Goal: Information Seeking & Learning: Learn about a topic

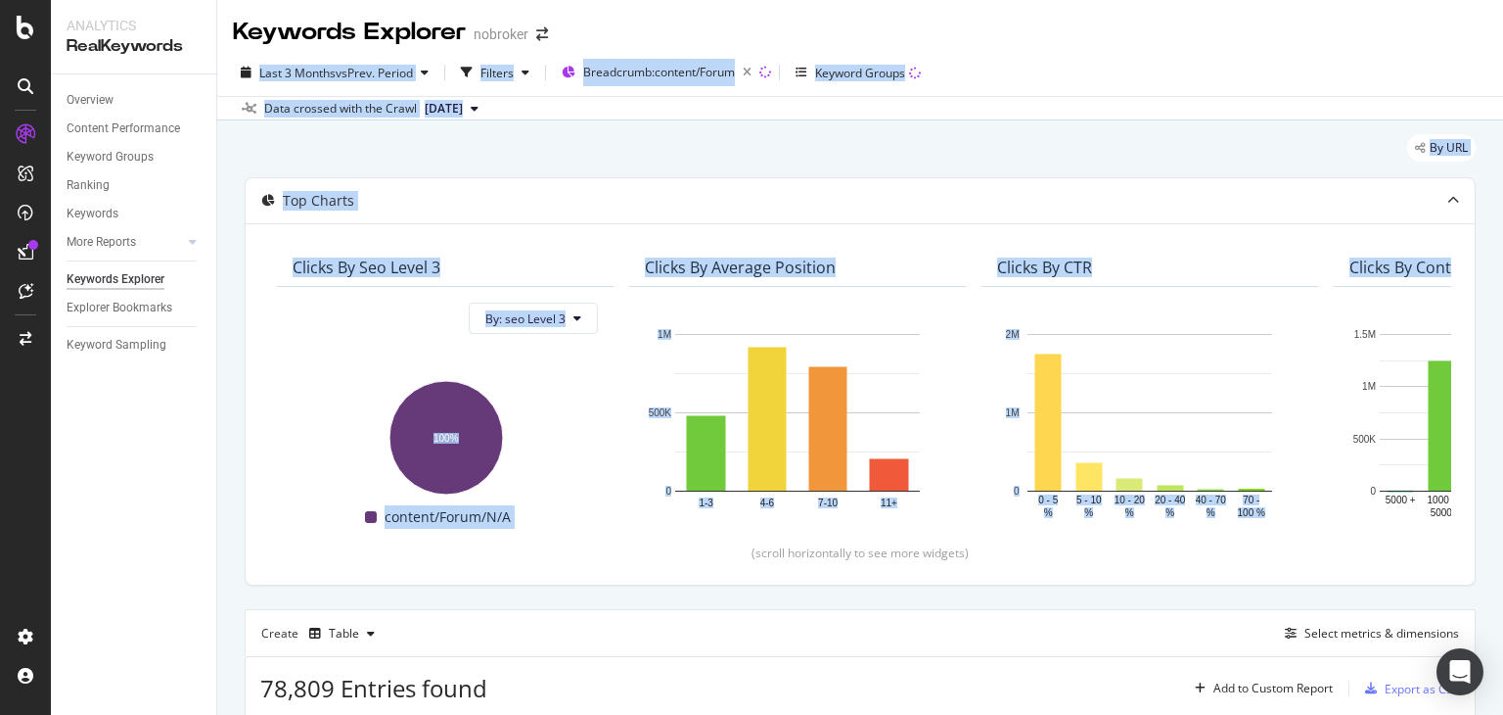
click at [1496, 0] on html "Analytics RealKeywords Overview Content Performance Keyword Groups Ranking Keyw…" at bounding box center [751, 357] width 1503 height 715
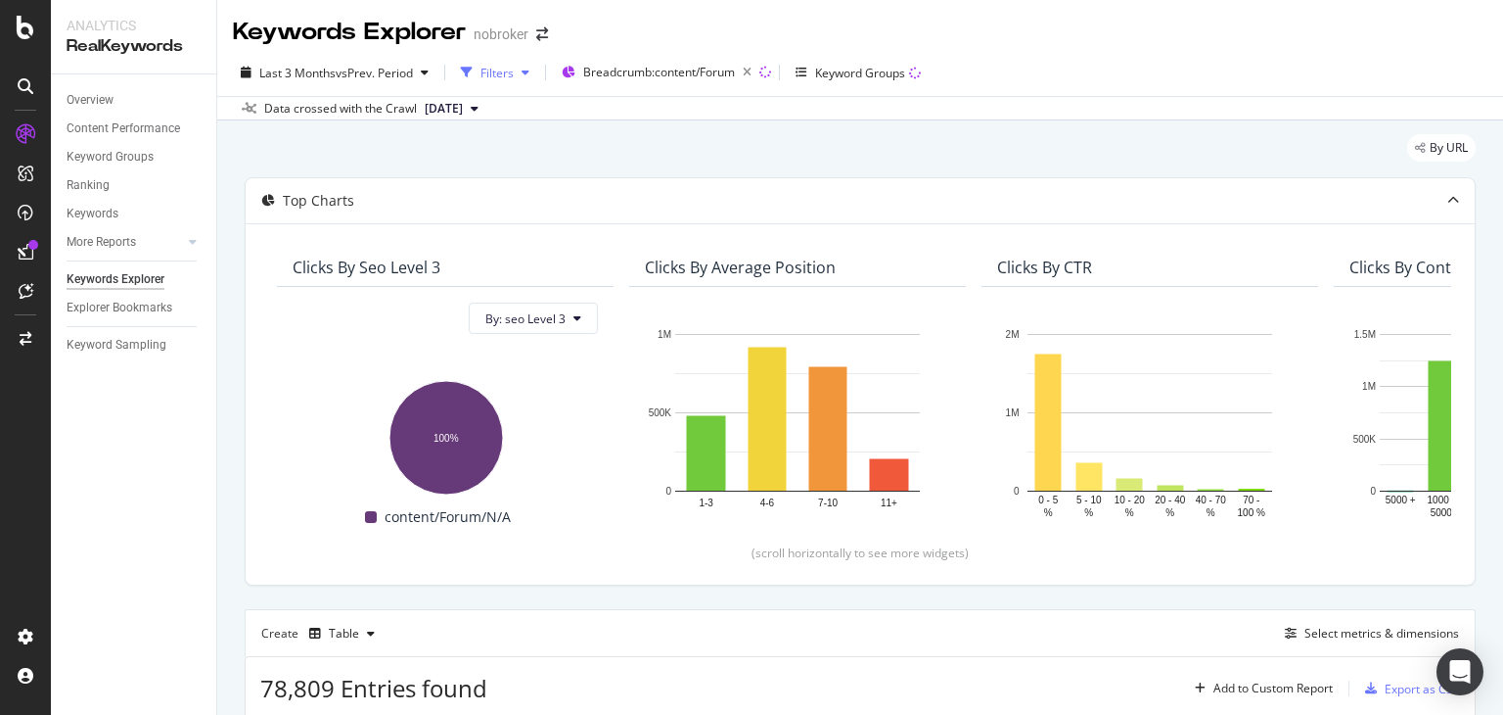
click at [489, 65] on div "Filters" at bounding box center [497, 73] width 33 height 17
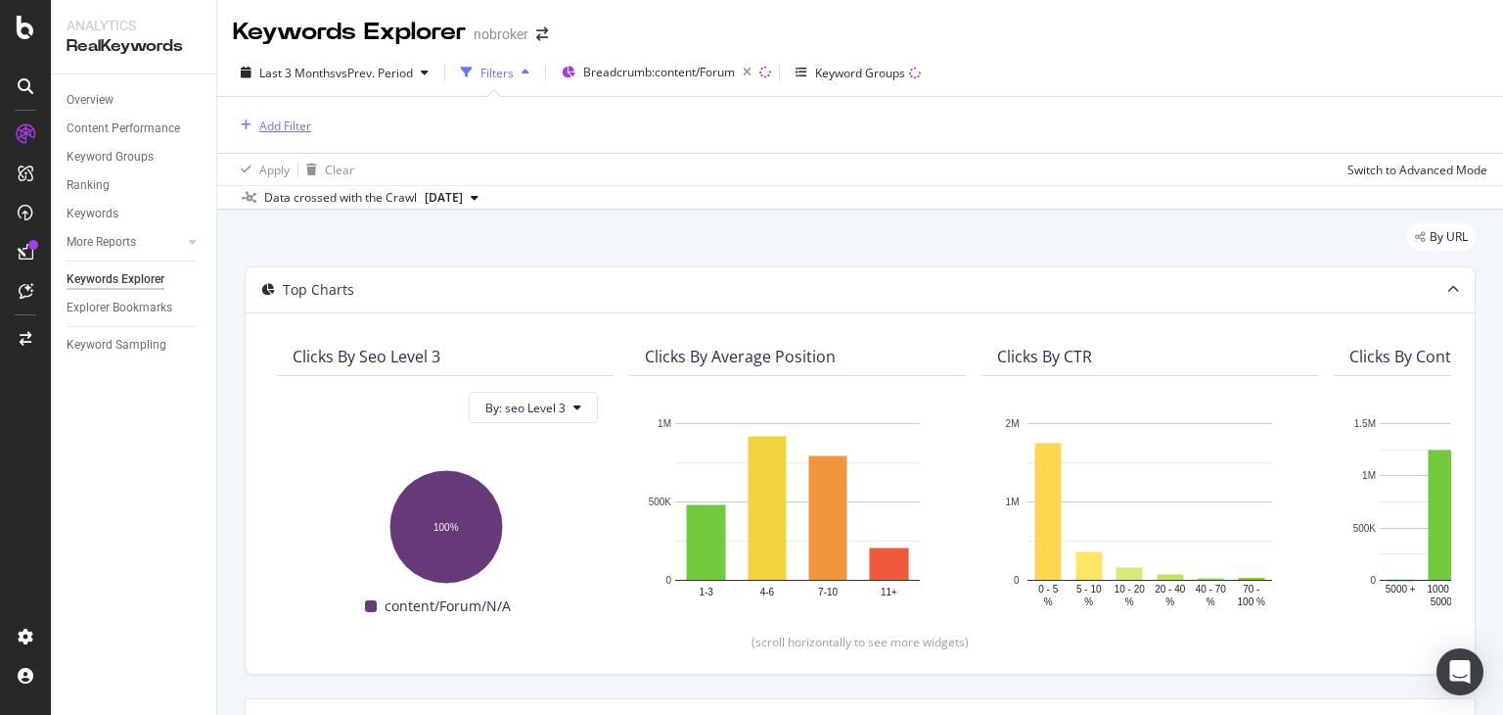
click at [274, 122] on div "Add Filter" at bounding box center [285, 125] width 52 height 17
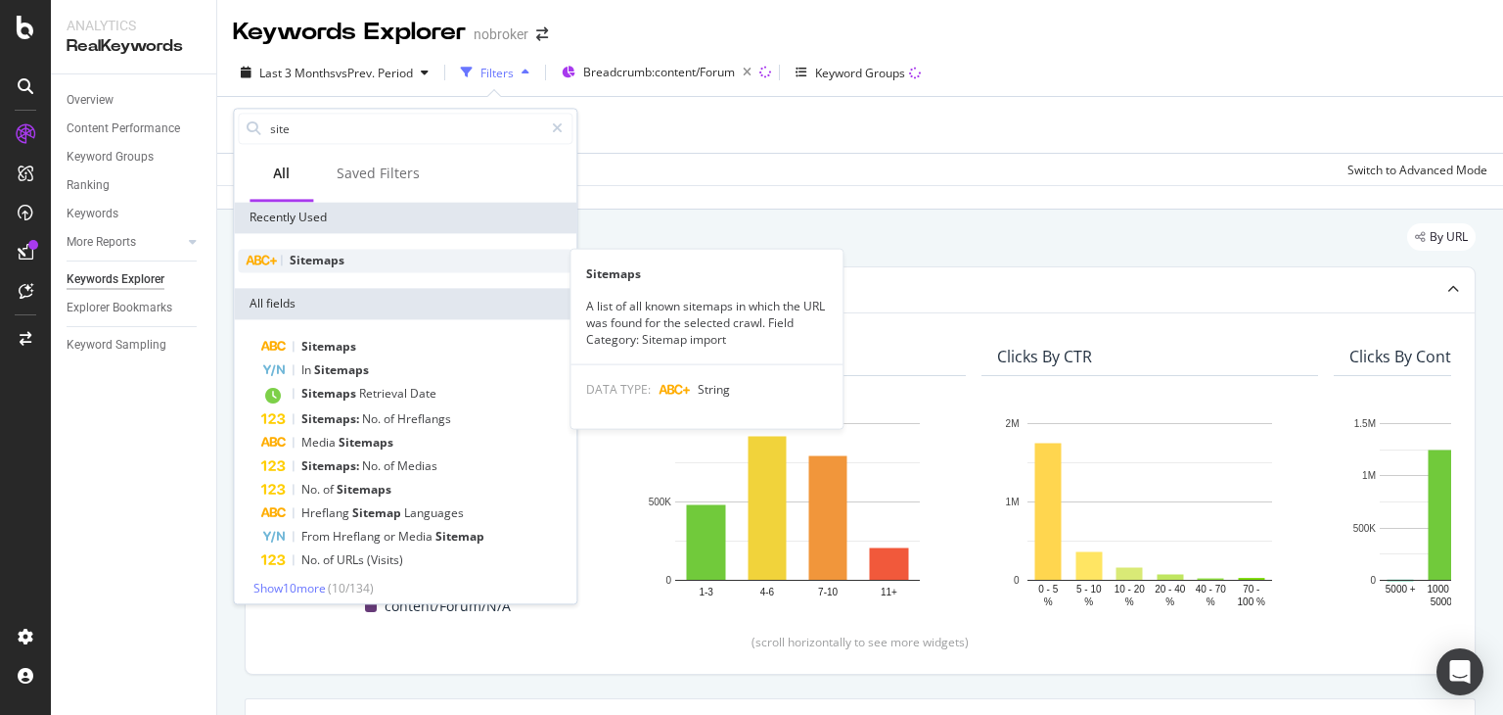
type input "site"
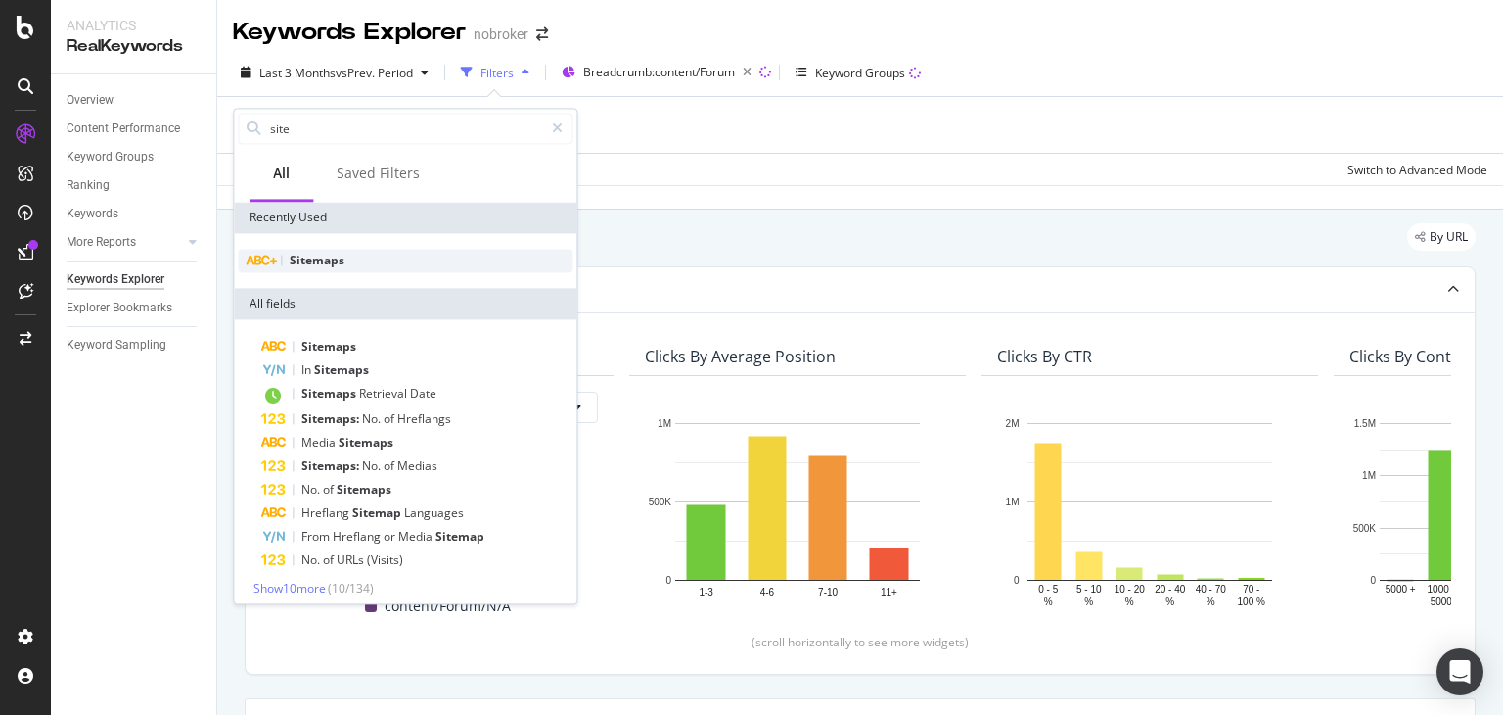
click at [321, 258] on span "Sitemaps" at bounding box center [317, 260] width 55 height 17
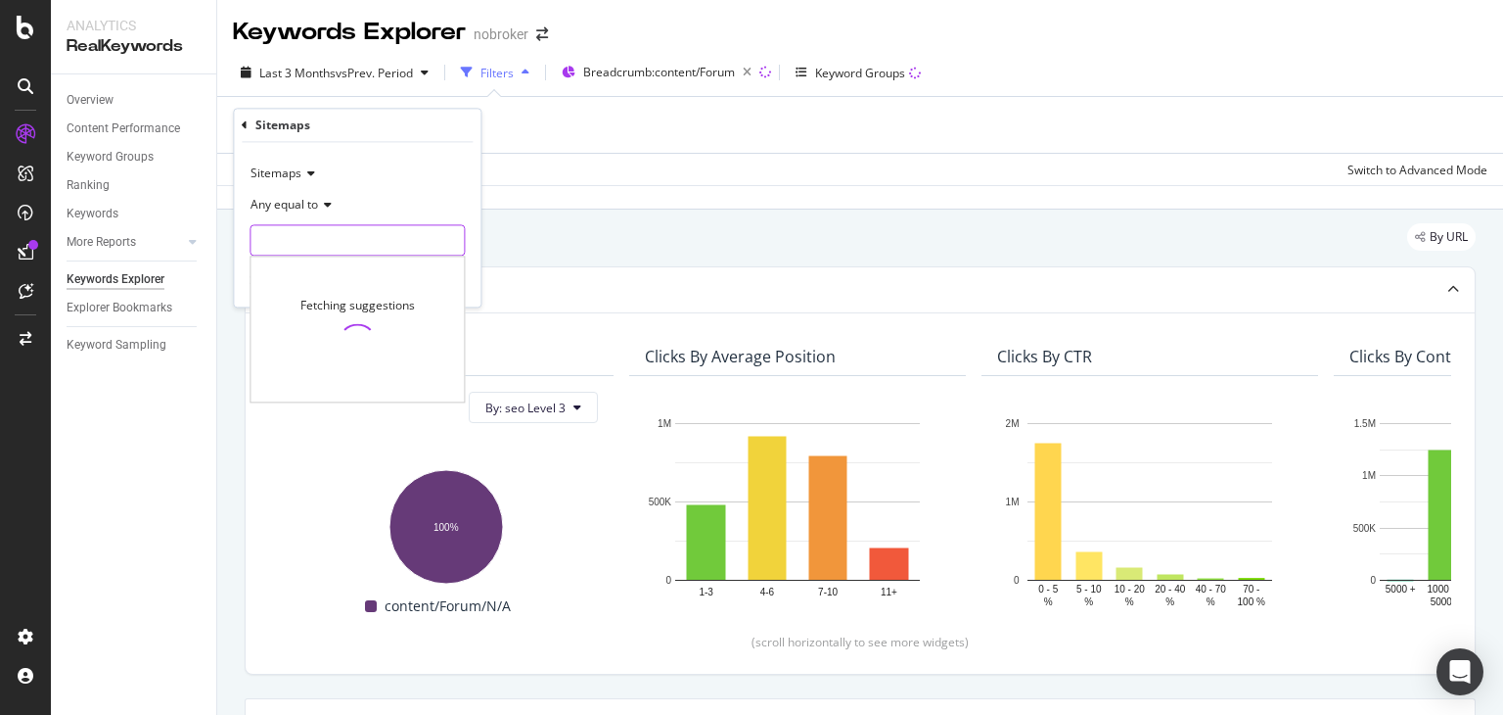
click at [305, 240] on input "text" at bounding box center [357, 240] width 213 height 31
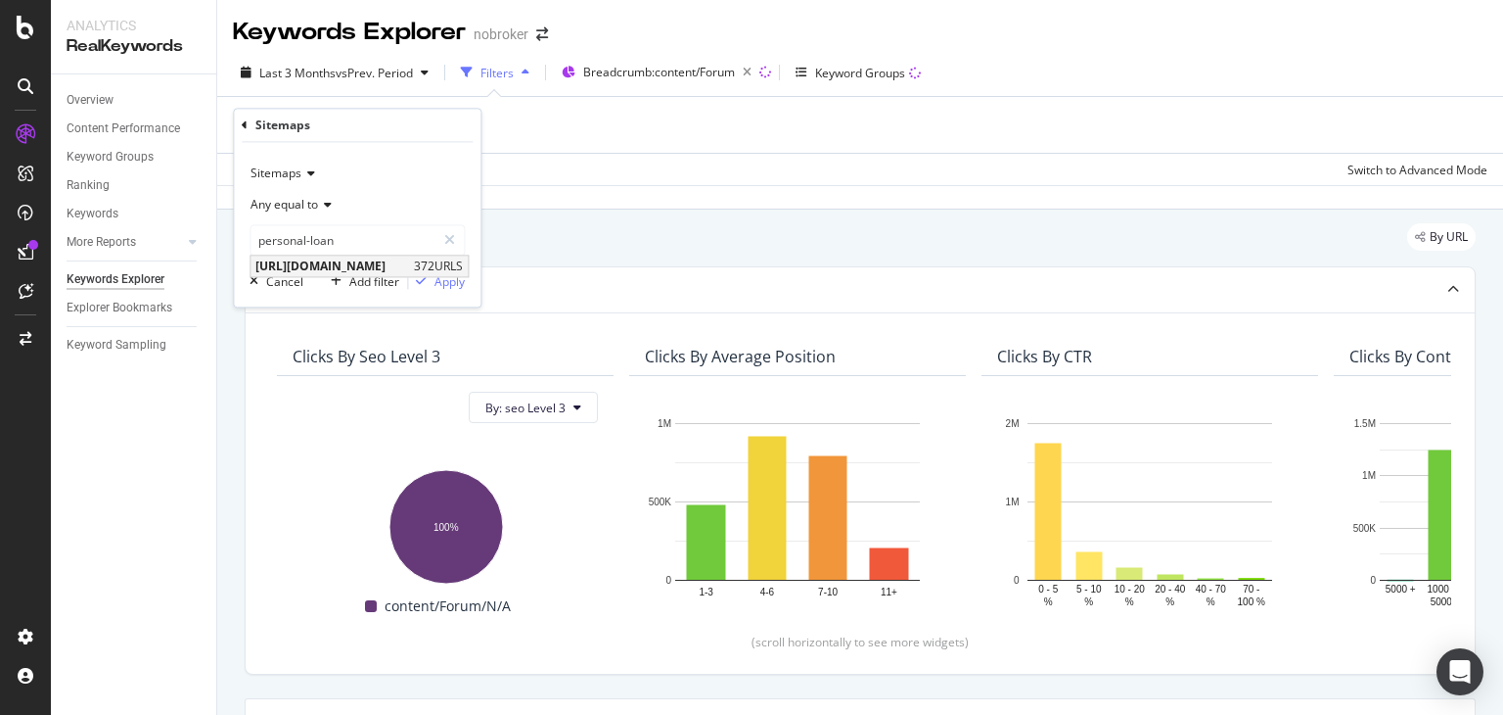
click at [366, 263] on span "[URL][DOMAIN_NAME]" at bounding box center [332, 266] width 154 height 17
type input "[URL][DOMAIN_NAME]"
click at [452, 286] on div "Apply" at bounding box center [450, 281] width 30 height 17
